Goal: Task Accomplishment & Management: Complete application form

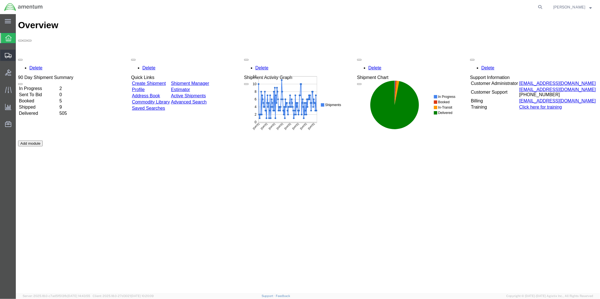
click at [0, 0] on span "Create from Template" at bounding box center [0, 0] width 0 height 0
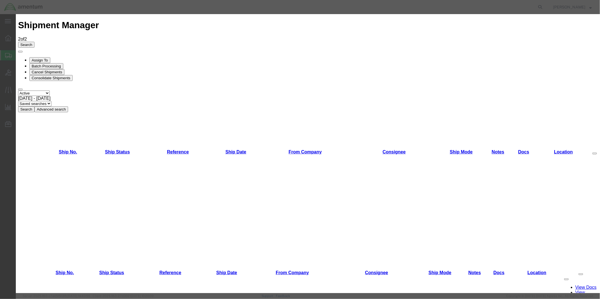
scroll to position [213, 0]
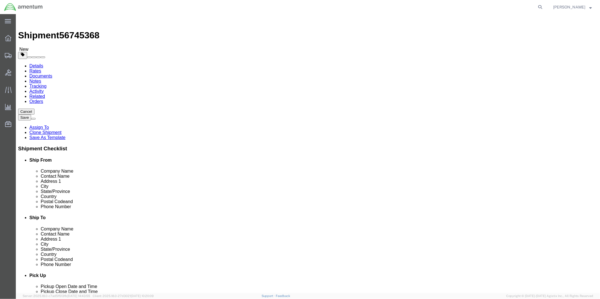
select select "49951"
select select "49933"
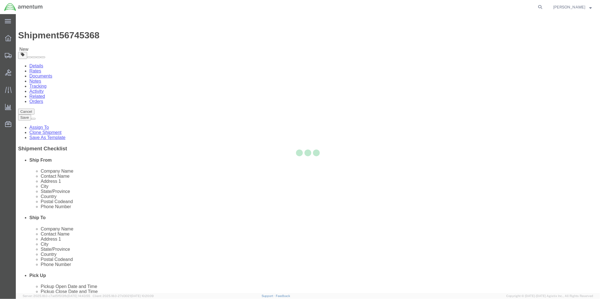
type input "00604"
type input "[PHONE_NUMBER]"
type input "[PERSON_NAME][EMAIL_ADDRESS][PERSON_NAME][DOMAIN_NAME]"
checkbox input "true"
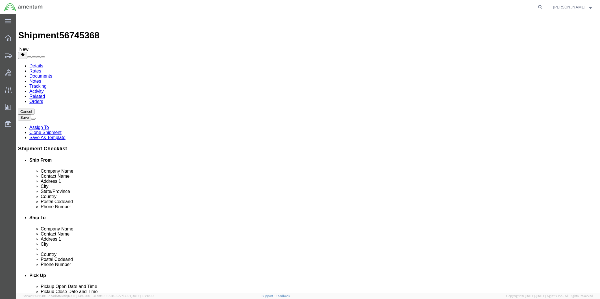
drag, startPoint x: 354, startPoint y: 117, endPoint x: 320, endPoint y: 117, distance: 33.9
click div
click input "[PERSON_NAME]"
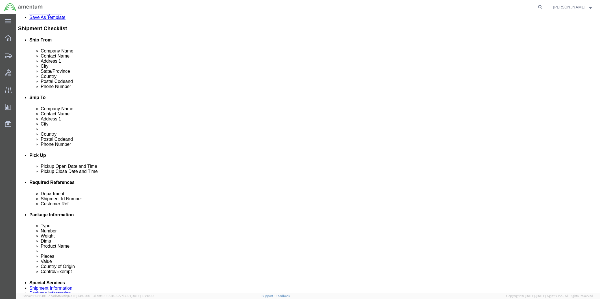
scroll to position [157, 0]
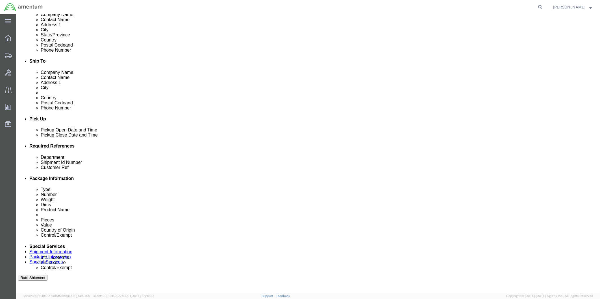
type input "[PERSON_NAME]"
click div "[DATE] 9:00 AM"
type input "2:00 PM"
click button "Apply"
click div "[DATE] 5:30 PM"
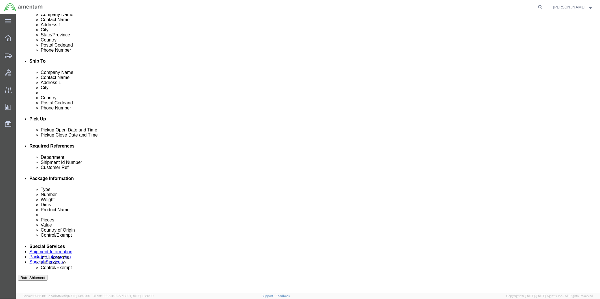
type input "4:30 PM"
click button "Apply"
click div
click input "6:30 PM"
type input "9:00 AM"
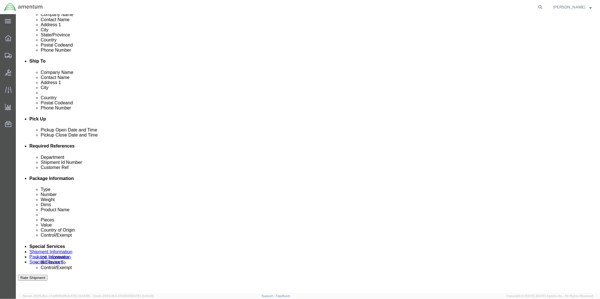
click button "Apply"
click div
type input "4:00 PM"
click button "Apply"
click input "text"
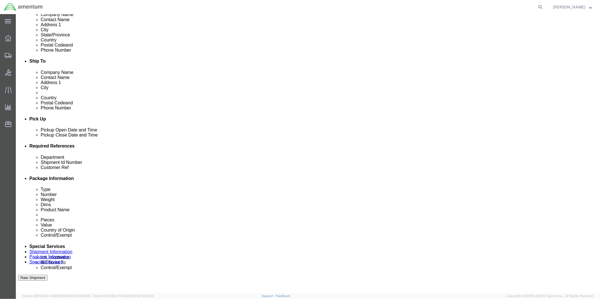
type input "Paperwork"
click input "text"
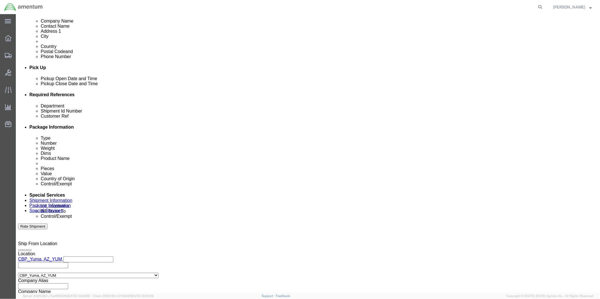
scroll to position [219, 0]
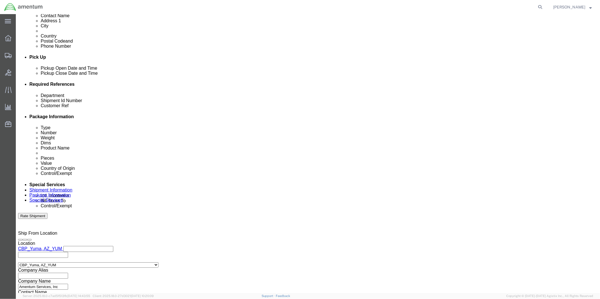
type input "Paperwork"
click button "Continue"
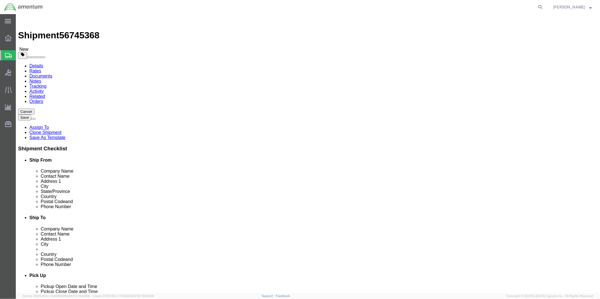
click select "Select BCK Boxes Bale(s) Basket(s) Bolt(s) Bottle(s) Buckets Bulk Bundle(s) Can…"
select select "ENV"
click select "Select BCK Boxes Bale(s) Basket(s) Bolt(s) Bottle(s) Buckets Bulk Bundle(s) Can…"
type input "9.50"
type input "12.50"
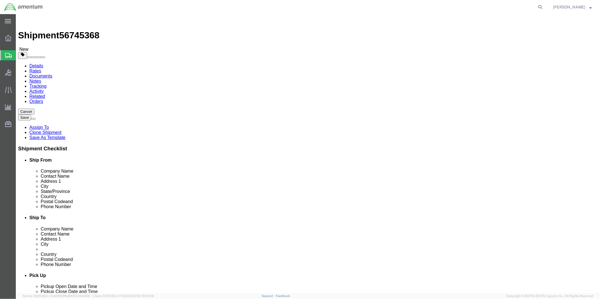
type input "0.25"
type input "1"
click link "Add Content"
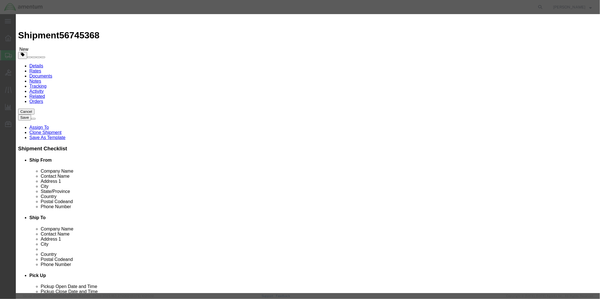
click input "text"
type input "Paerwork"
click textarea
type textarea "Paperwork"
drag, startPoint x: 200, startPoint y: 55, endPoint x: 192, endPoint y: 55, distance: 7.6
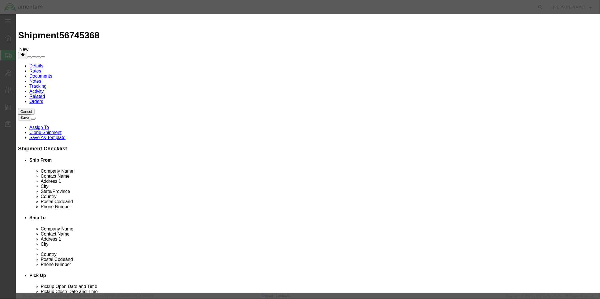
click div "0"
type input "1"
click input "text"
type input "5.00"
click label "Serial"
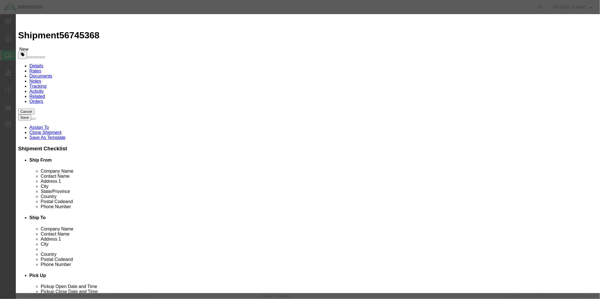
click select "Select ATF BIS DEA EPA FDA FTR ITAR OFAC Other (OPA)"
select select "FTR"
click select "Select ATF BIS DEA EPA FDA FTR ITAR OFAC Other (OPA)"
click input "text"
click select "Select 30.2(d)(2) 30.36 30.37(a) 30.37(f) 30.37(g) 30.37(h) 30.37(i) 30.37(j) 3…"
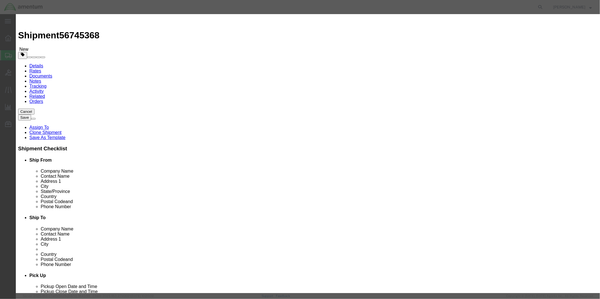
select select "30.37(a)"
click select "Select 30.2(d)(2) 30.36 30.37(a) 30.37(f) 30.37(g) 30.37(h) 30.37(i) 30.37(j) 3…"
click input "Paerwork"
type input "Paperwork"
click button "Save & Close"
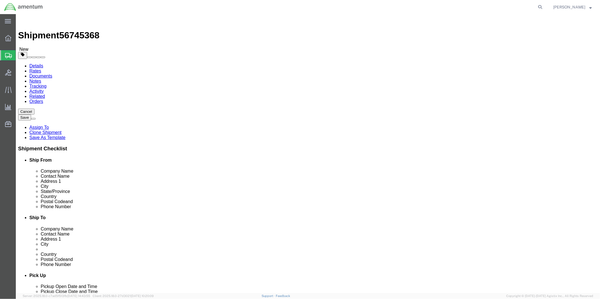
click button "Rate Shipment"
click div "Pieces: 1.00 Each Total value: 5.00 USD"
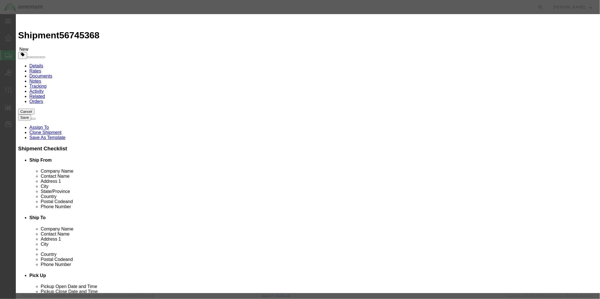
click select "Select [GEOGRAPHIC_DATA] [GEOGRAPHIC_DATA] [GEOGRAPHIC_DATA] [GEOGRAPHIC_DATA] …"
select select "US"
click select "Select [GEOGRAPHIC_DATA] [GEOGRAPHIC_DATA] [GEOGRAPHIC_DATA] [GEOGRAPHIC_DATA] …"
click button "Save & Close"
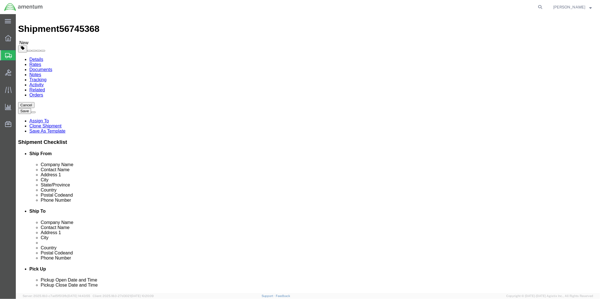
scroll to position [8, 0]
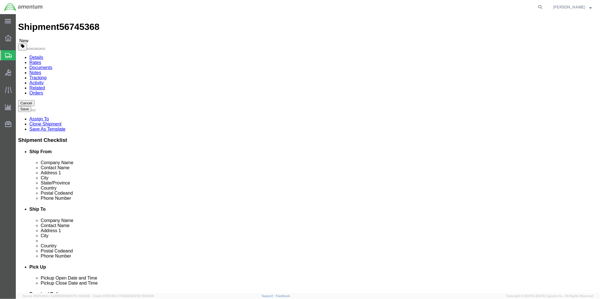
click button "Continue"
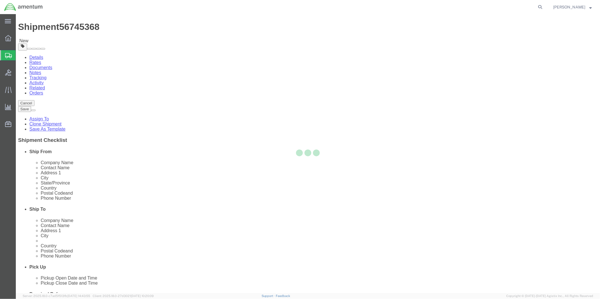
select select
select select "DEPARTMENT"
select select "50311_96750"
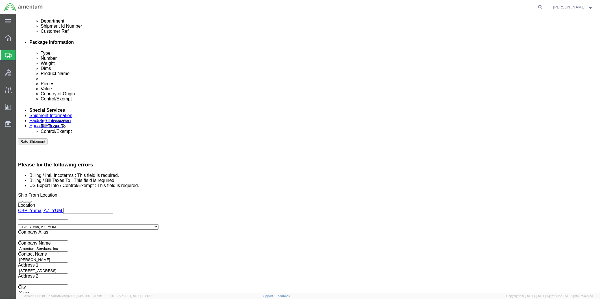
scroll to position [282, 0]
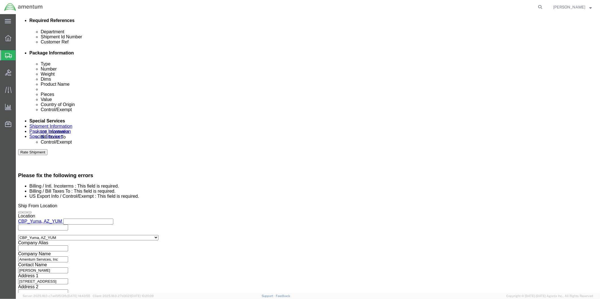
click select "Select Carriage Insurance Paid Carriage Paid To Cost and Freight Cost Insurance…"
select select "FOB"
click select "Select Carriage Insurance Paid Carriage Paid To Cost and Freight Cost Insurance…"
select select "RCPN"
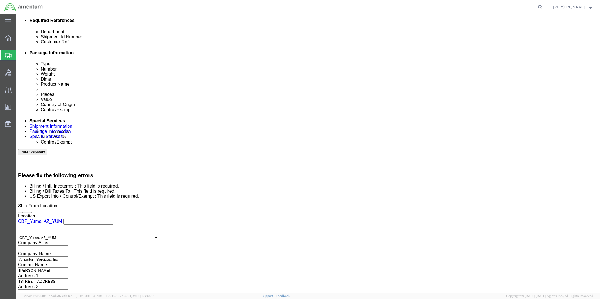
type input "Amentum Services, Inc"
type input "[STREET_ADDRESS]"
select select "PR"
type input "[PHONE_NUMBER]"
type input "[PERSON_NAME]"
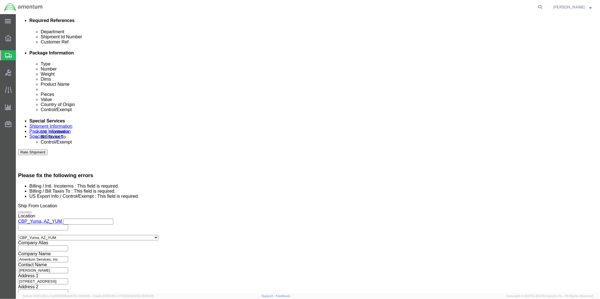
type input "c/o Amentum Services, Inc."
type input "Aguadilla"
type input "00604"
type input "[US_EMPLOYER_IDENTIFICATION_NUMBER]"
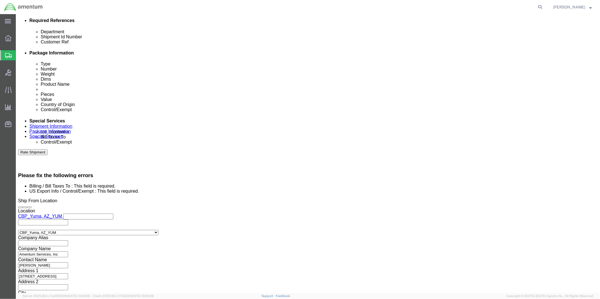
scroll to position [276, 0]
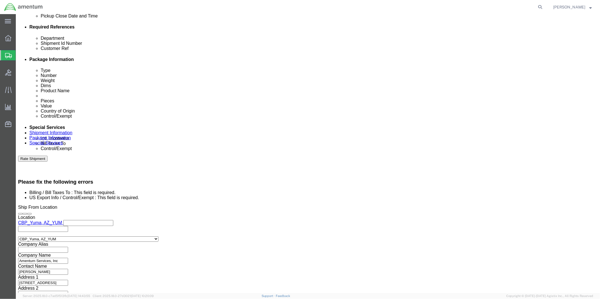
click select "Select Recipient Account Sender/Shipper Third Party Account"
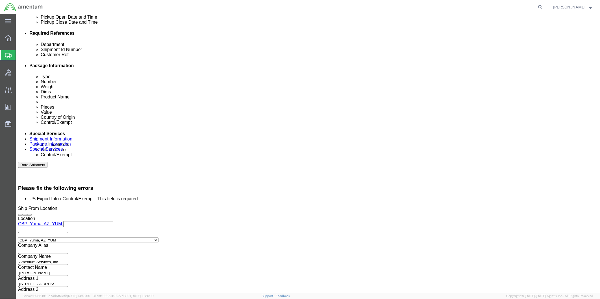
select select "SHIP"
click select "Select Recipient Account Sender/Shipper Third Party Account"
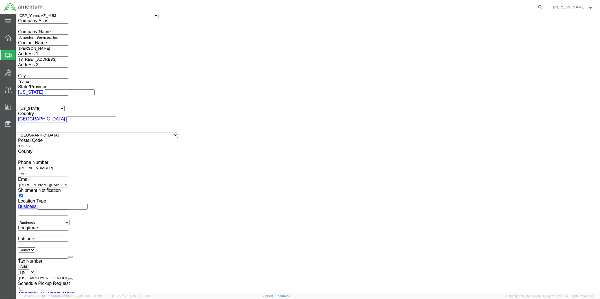
scroll to position [533, 0]
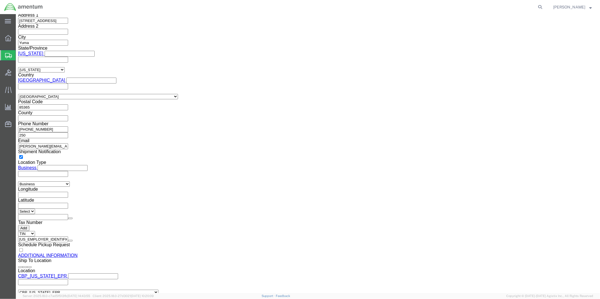
click select "Select ATF BIS DEA EPA FDA FTR ITAR OFAC Other (OPA)"
select select "FTR"
click select "Select ATF BIS DEA EPA FDA FTR ITAR OFAC Other (OPA)"
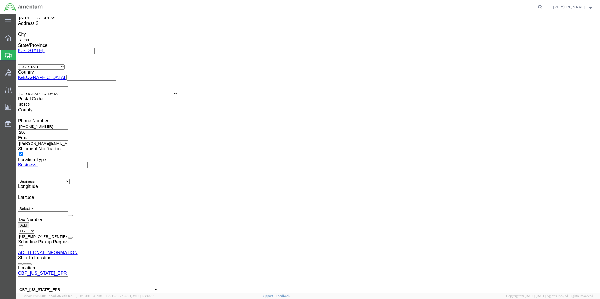
click div "EEI Information Select AES-Direct EEI Carrier File EEI EEI Exempt ITN Number Ge…"
click select "Select AES-Direct EEI Carrier File EEI EEI Exempt"
select select "EXEM"
click select "Select AES-Direct EEI Carrier File EEI EEI Exempt"
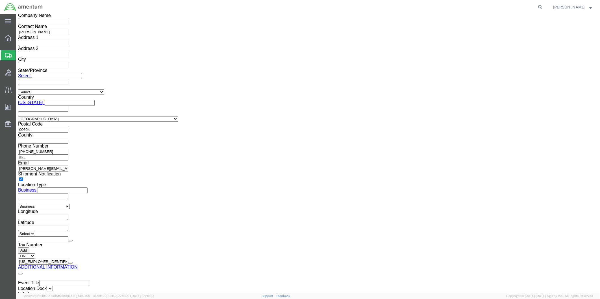
scroll to position [855, 0]
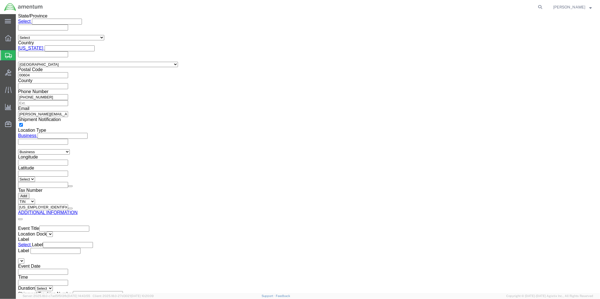
click button "Rate Shipment"
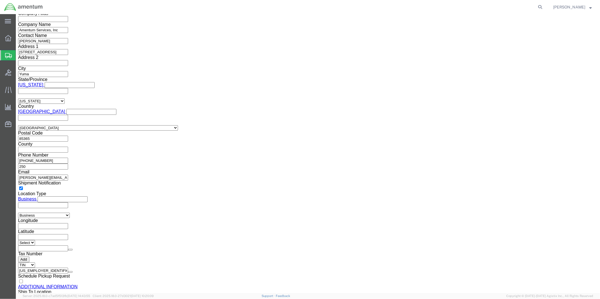
scroll to position [533, 0]
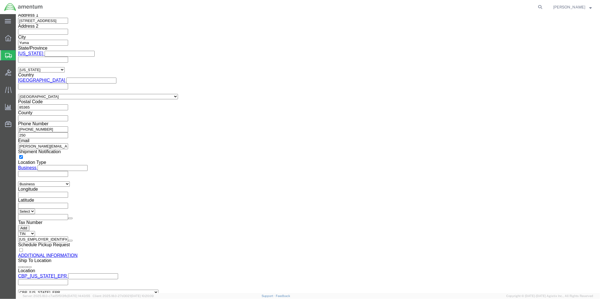
click select "Select 30.2(d)(2) 30.36 30.37(a) 30.37(f) 30.37(g) 30.37(h) 30.37(i) 30.37(j) 3…"
select select "30.37(a)"
click select "Select 30.2(d)(2) 30.36 30.37(a) 30.37(f) 30.37(g) 30.37(h) 30.37(i) 30.37(j) 3…"
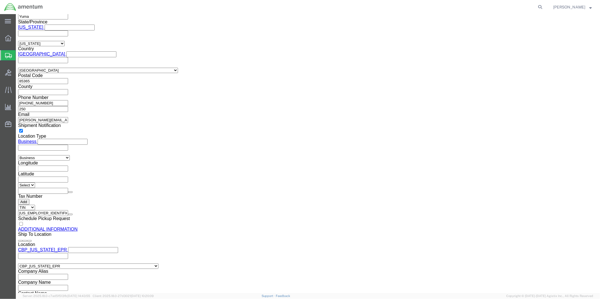
scroll to position [510, 0]
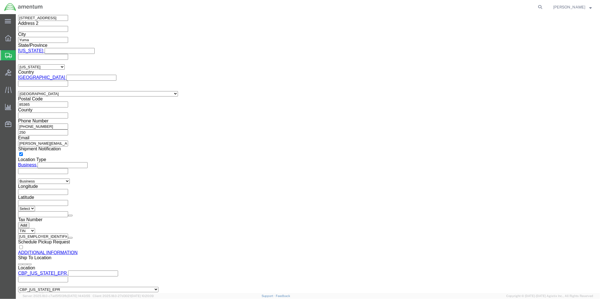
click div "Control/Exempt Select ATF BIS DEA EPA FDA FTR ITAR OFAC Other (OPA) Lic./Ex. Co…"
click button "Rate Shipment"
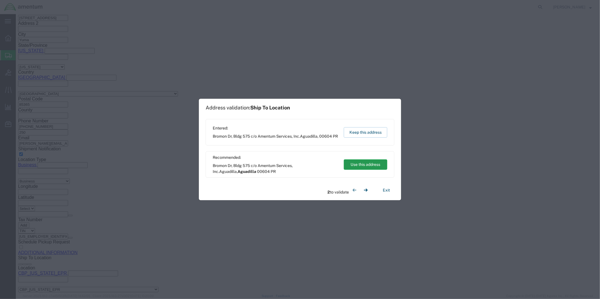
click at [368, 164] on button "Use this address" at bounding box center [365, 165] width 43 height 10
click at [363, 163] on button "Use this address" at bounding box center [365, 165] width 43 height 10
select select
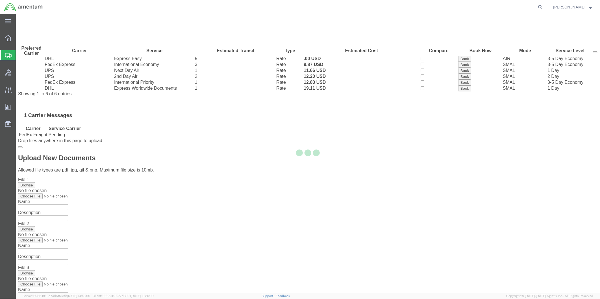
scroll to position [0, 0]
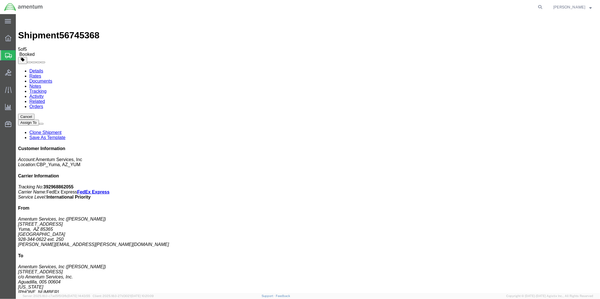
click at [36, 68] on link "Details" at bounding box center [36, 70] width 14 height 5
click link "Schedule pickup request"
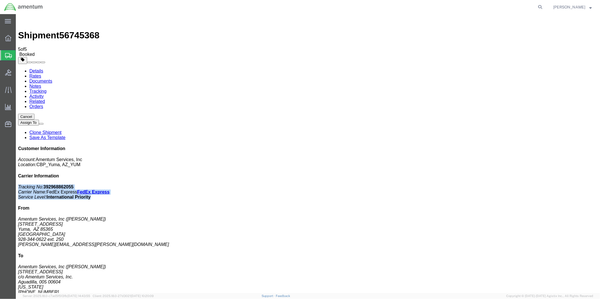
drag, startPoint x: 477, startPoint y: 72, endPoint x: 545, endPoint y: 84, distance: 68.8
click div "Customer Information Account: Amentum Services, Inc Location: CBP_Yuma, [GEOGRA…"
drag, startPoint x: 545, startPoint y: 84, endPoint x: 507, endPoint y: 77, distance: 38.2
copy p "Tracking No: 392968862055 Carrier Name: FedEx Express FedEx Express Service Lev…"
click link "Documents"
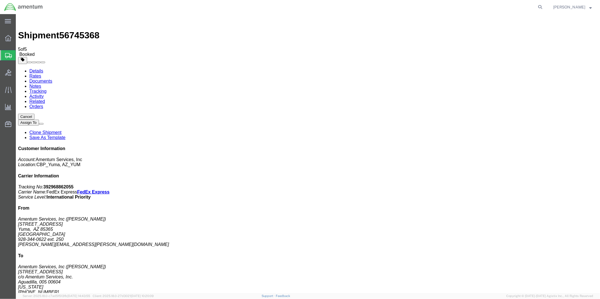
drag, startPoint x: 299, startPoint y: 124, endPoint x: 302, endPoint y: 127, distance: 4.4
click at [36, 68] on link "Details" at bounding box center [36, 70] width 14 height 5
